Goal: Communication & Community: Answer question/provide support

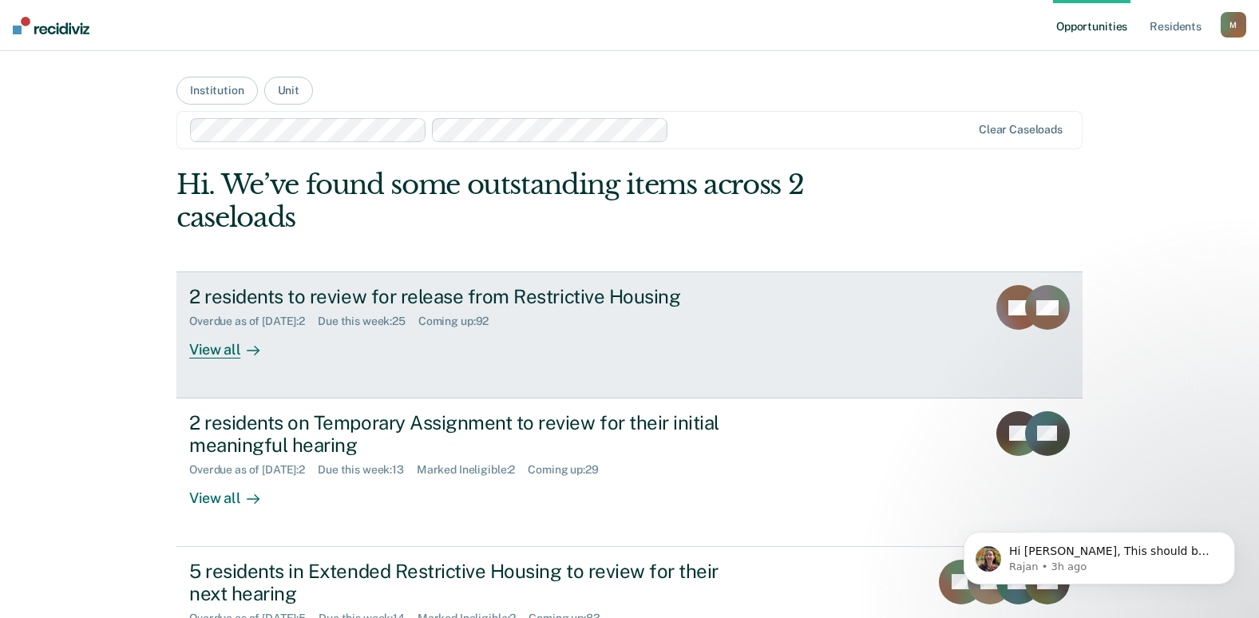
click at [220, 356] on div "View all" at bounding box center [233, 343] width 89 height 31
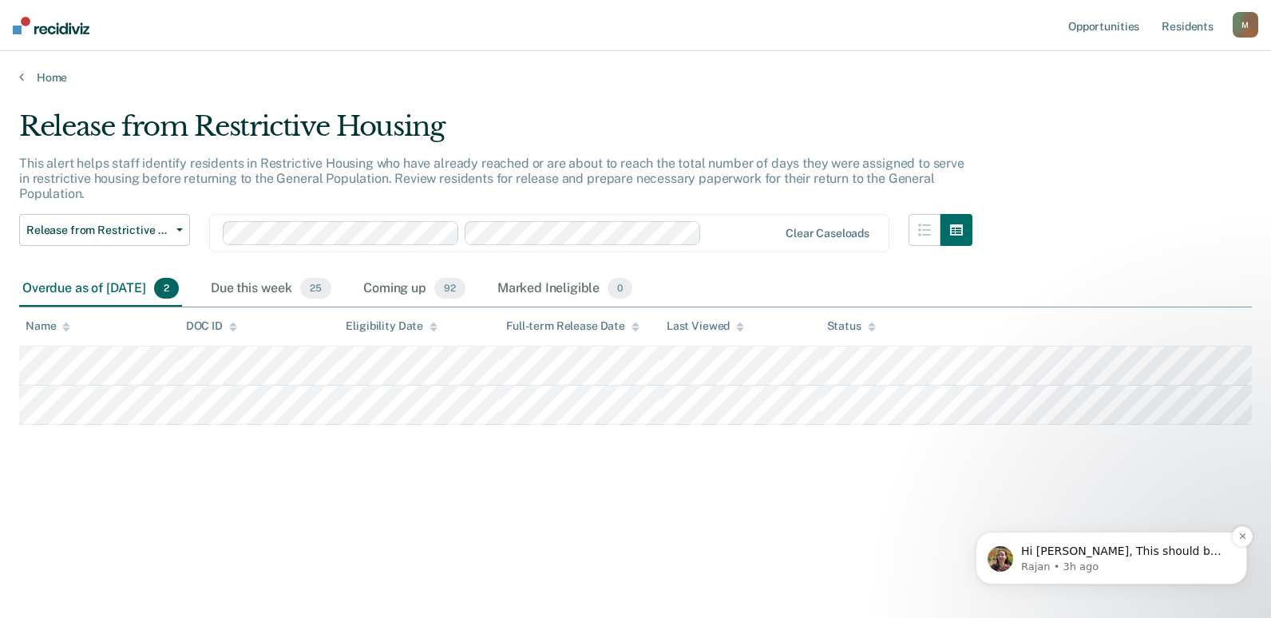
click at [1065, 561] on p "Rajan • 3h ago" at bounding box center [1124, 567] width 206 height 14
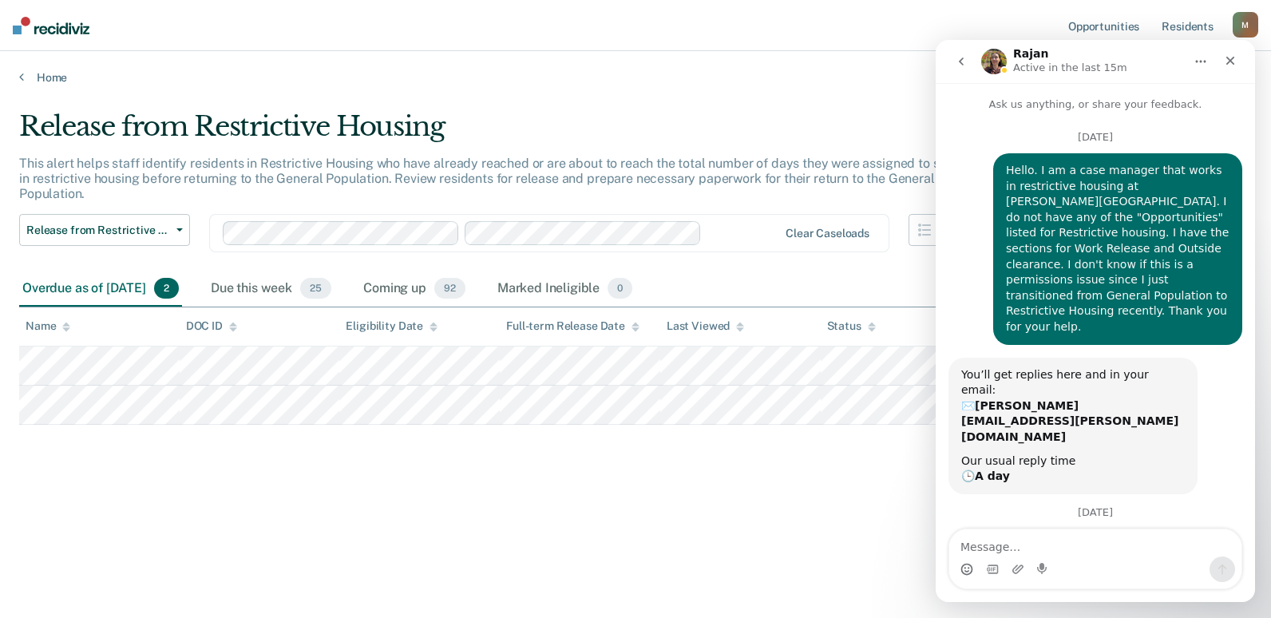
scroll to position [2, 0]
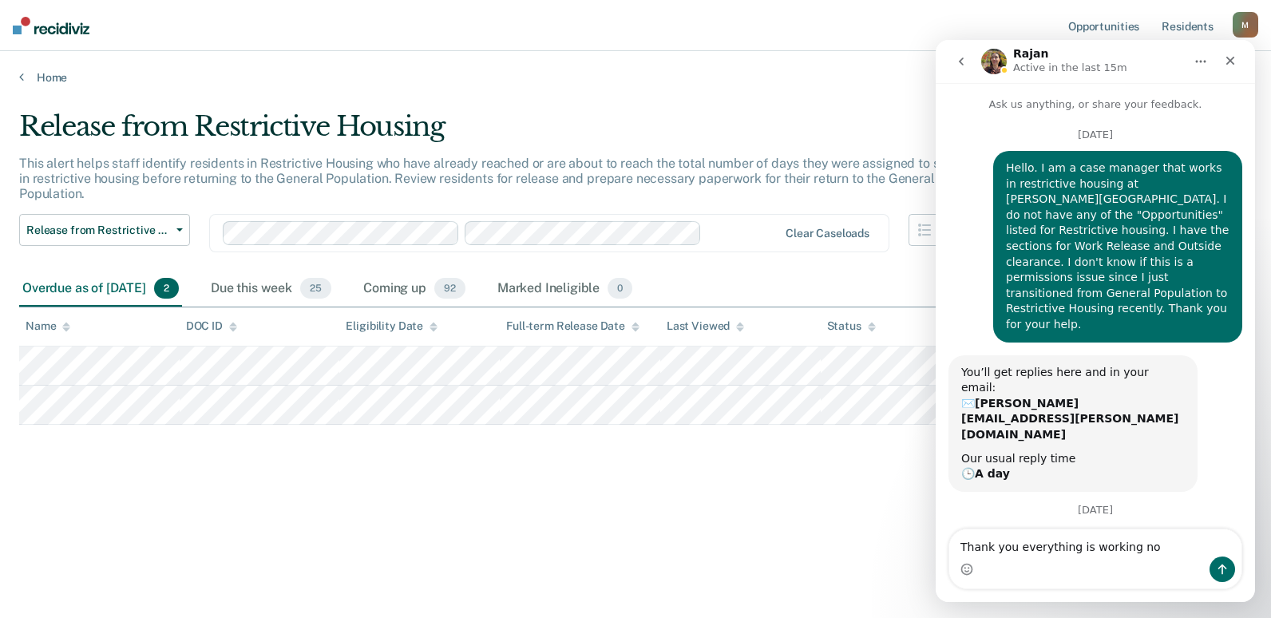
type textarea "Thank you everything is working now"
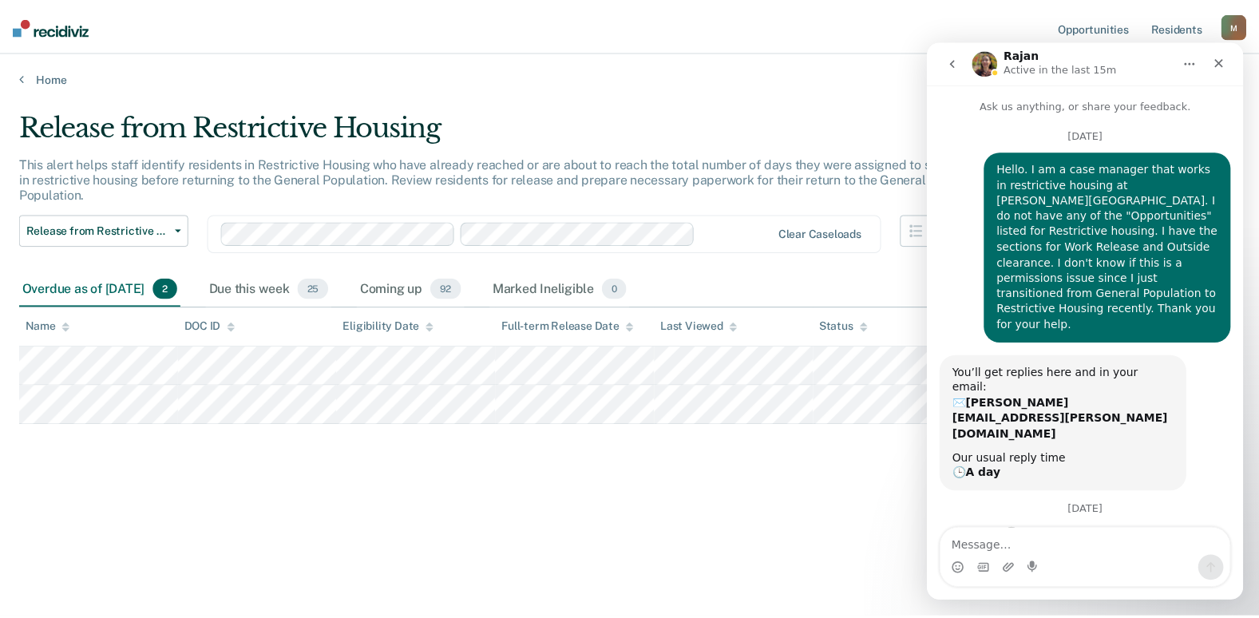
scroll to position [149, 0]
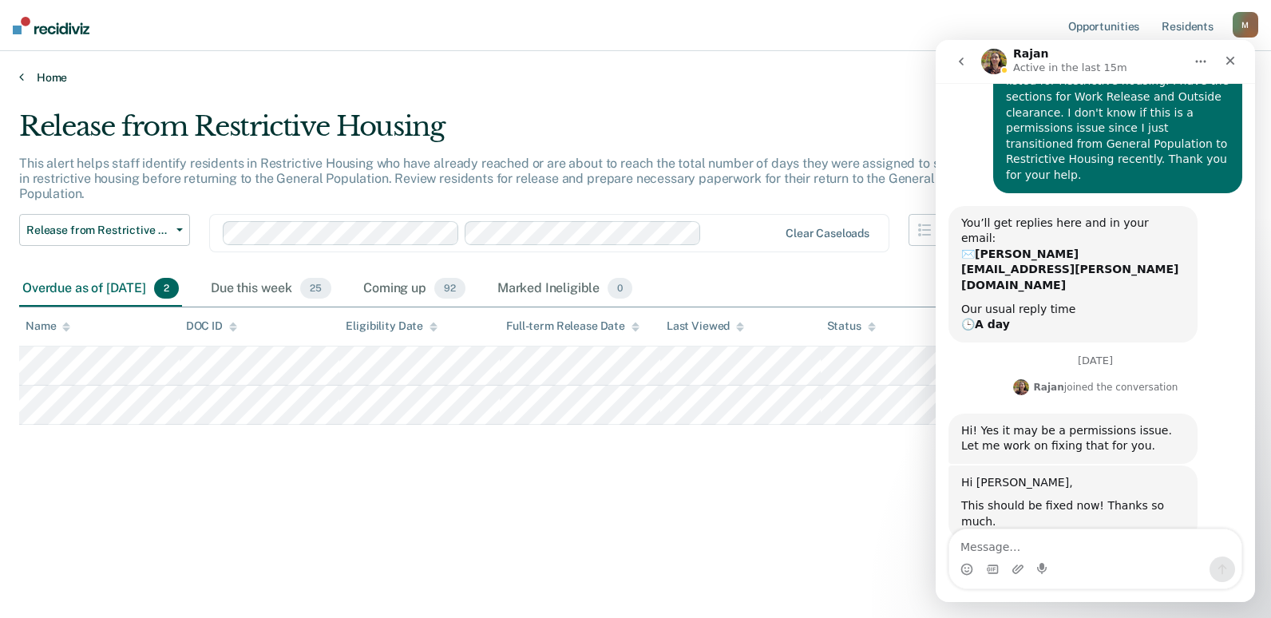
click at [881, 79] on link "Home" at bounding box center [635, 77] width 1233 height 14
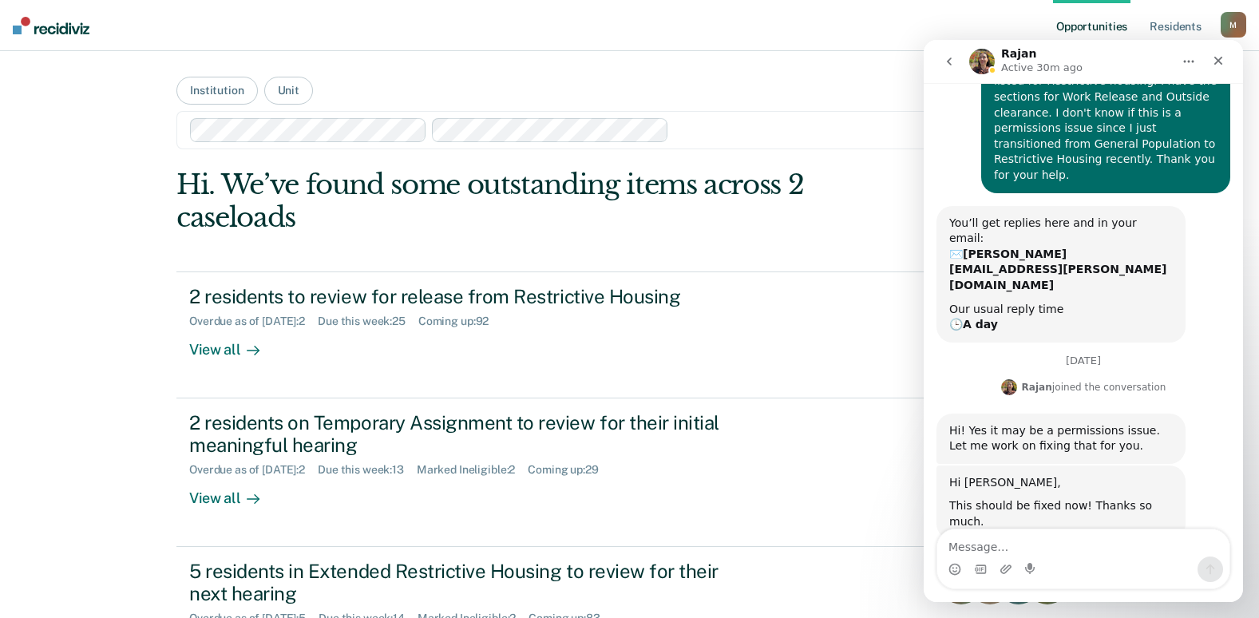
click at [1086, 60] on div "[PERSON_NAME] Active 30m ago" at bounding box center [1070, 62] width 203 height 28
click at [952, 61] on icon "go back" at bounding box center [949, 61] width 13 height 13
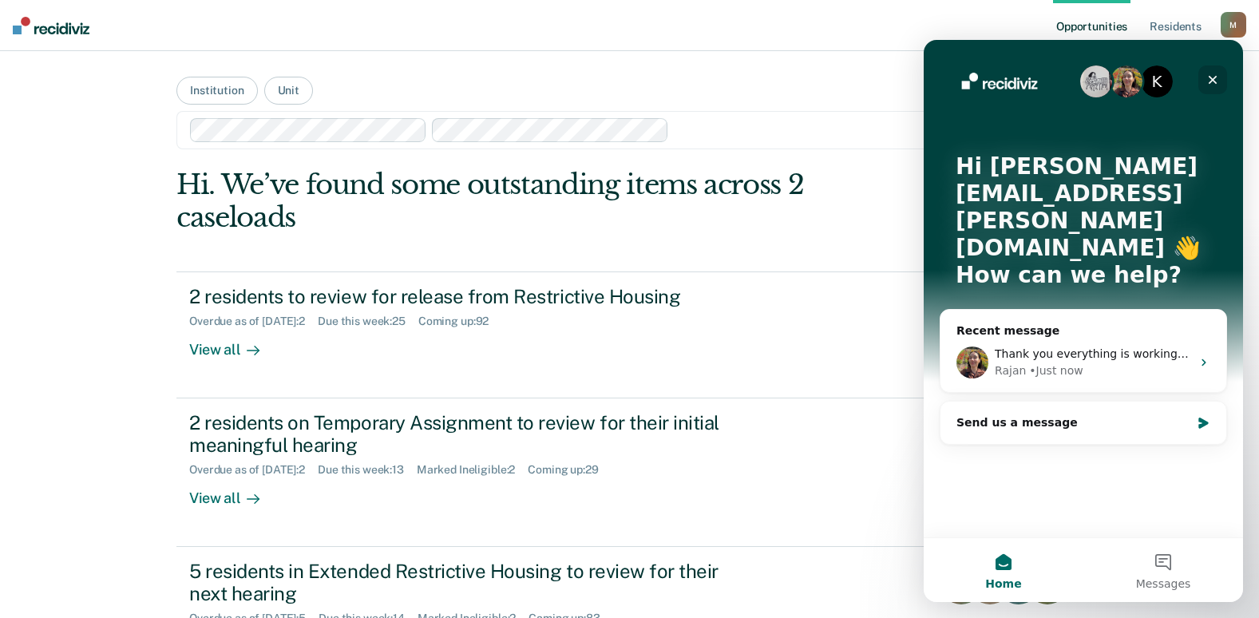
click at [1218, 80] on icon "Close" at bounding box center [1212, 79] width 13 height 13
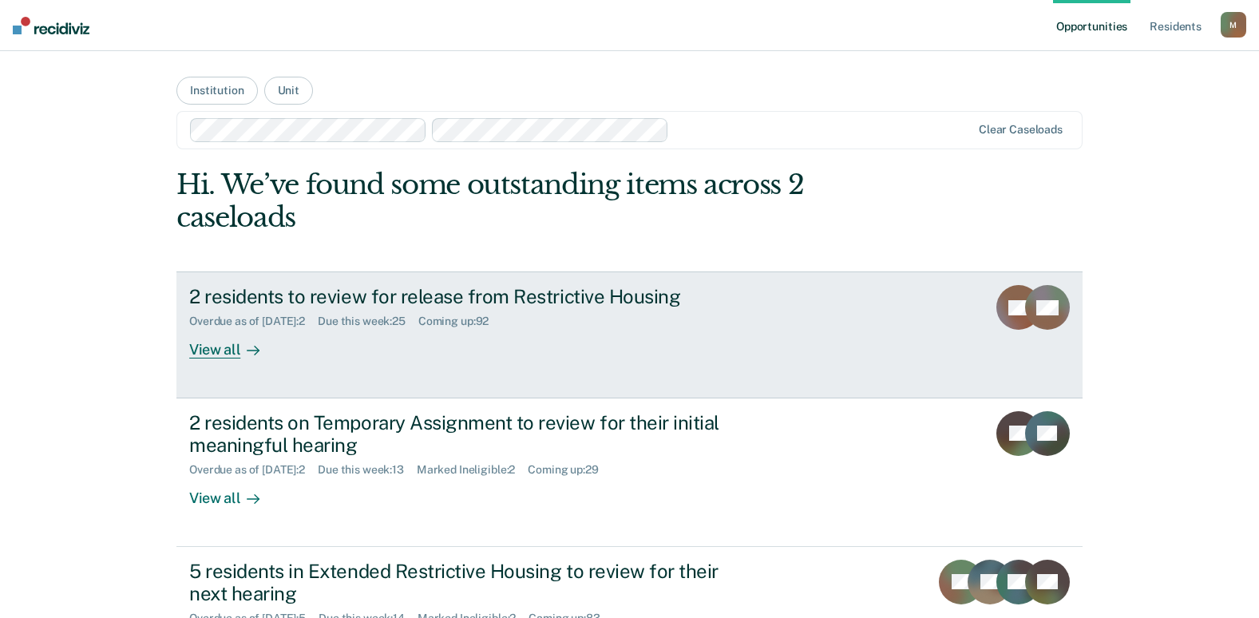
click at [765, 308] on div "2 residents to review for release from Restrictive Housing Overdue as of [DATE]…" at bounding box center [488, 321] width 599 height 73
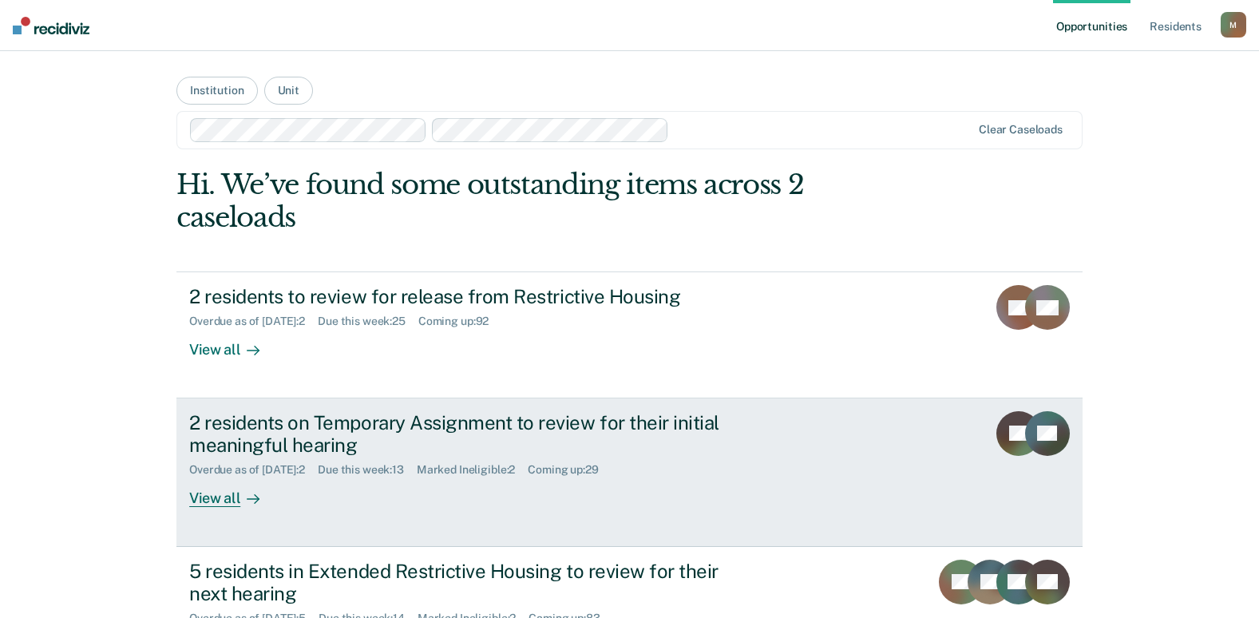
click at [266, 429] on div "2 residents on Temporary Assignment to review for their initial meaningful hear…" at bounding box center [469, 434] width 560 height 46
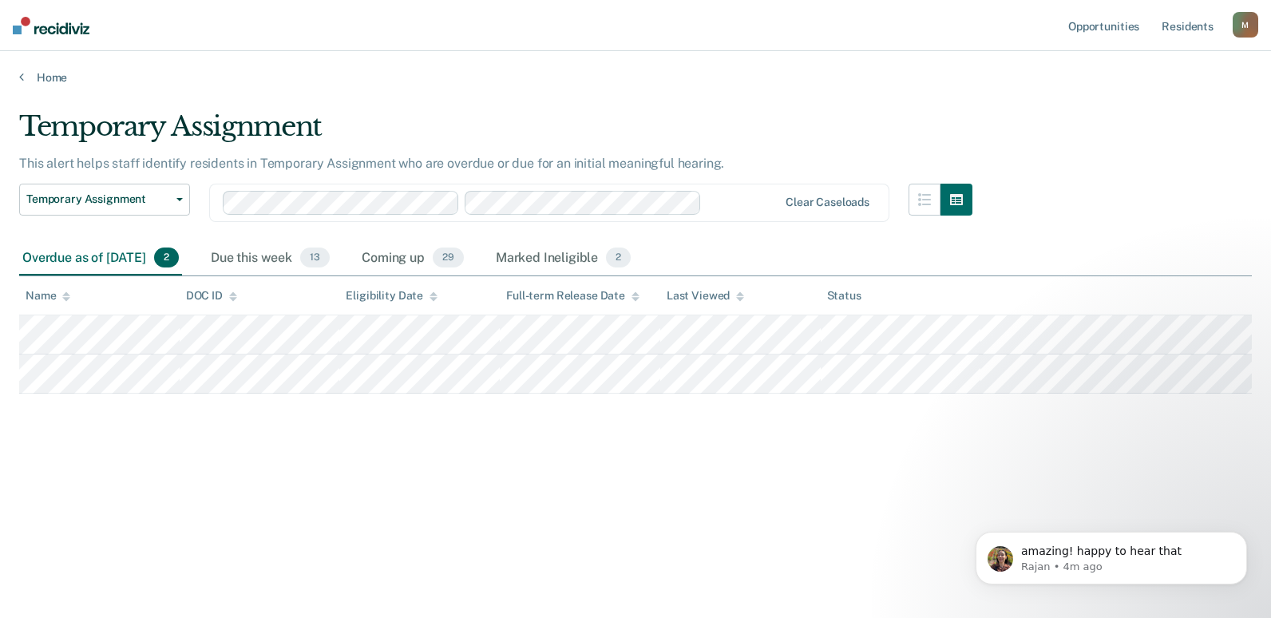
click at [351, 493] on div "Temporary Assignment This alert helps staff identify residents in Temporary Ass…" at bounding box center [635, 304] width 1233 height 388
